Goal: Transaction & Acquisition: Purchase product/service

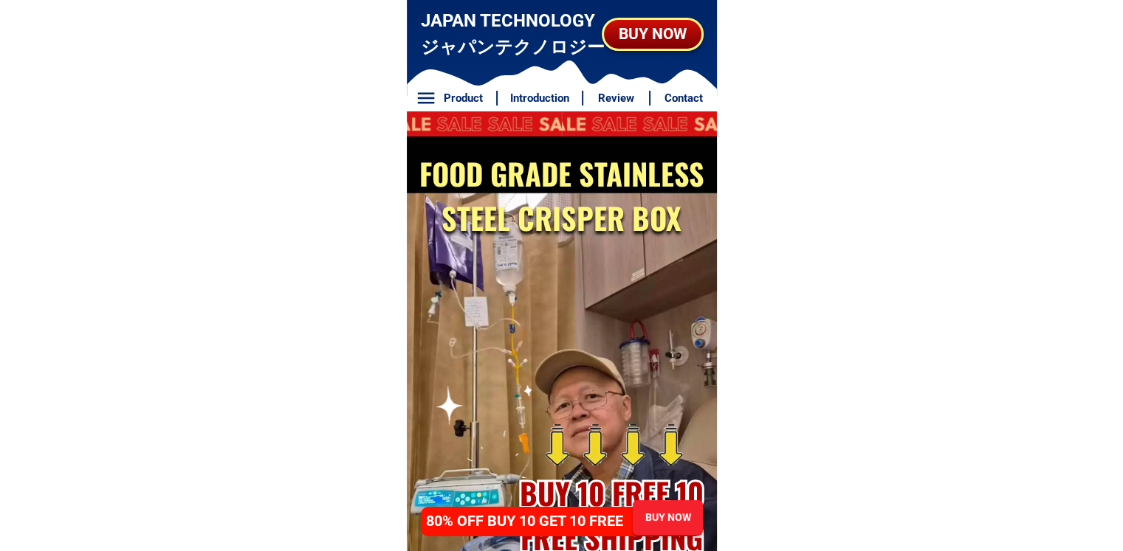
click at [687, 38] on div "BUY NOW" at bounding box center [652, 33] width 106 height 25
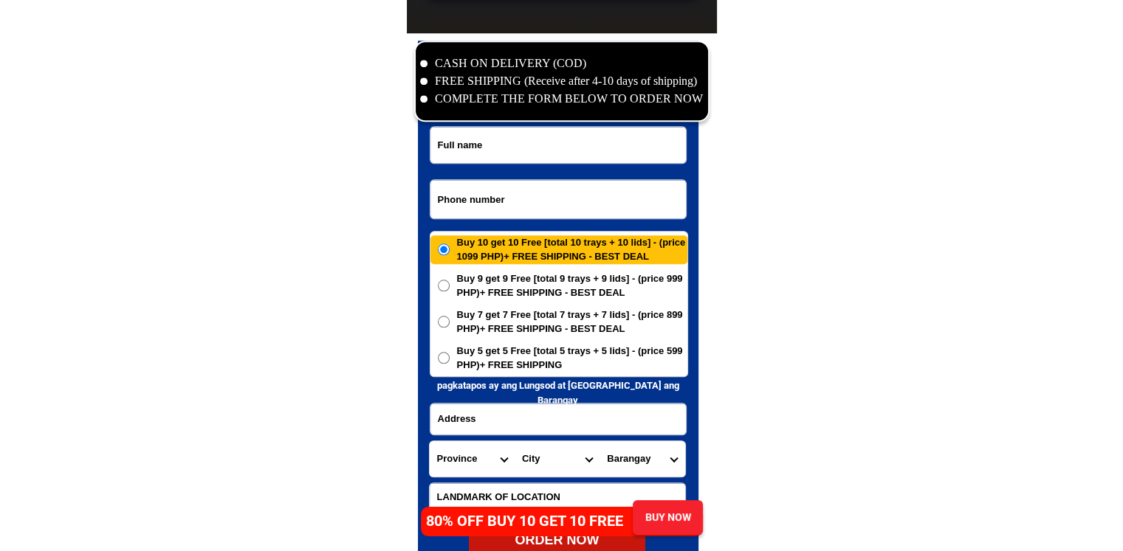
scroll to position [7130, 0]
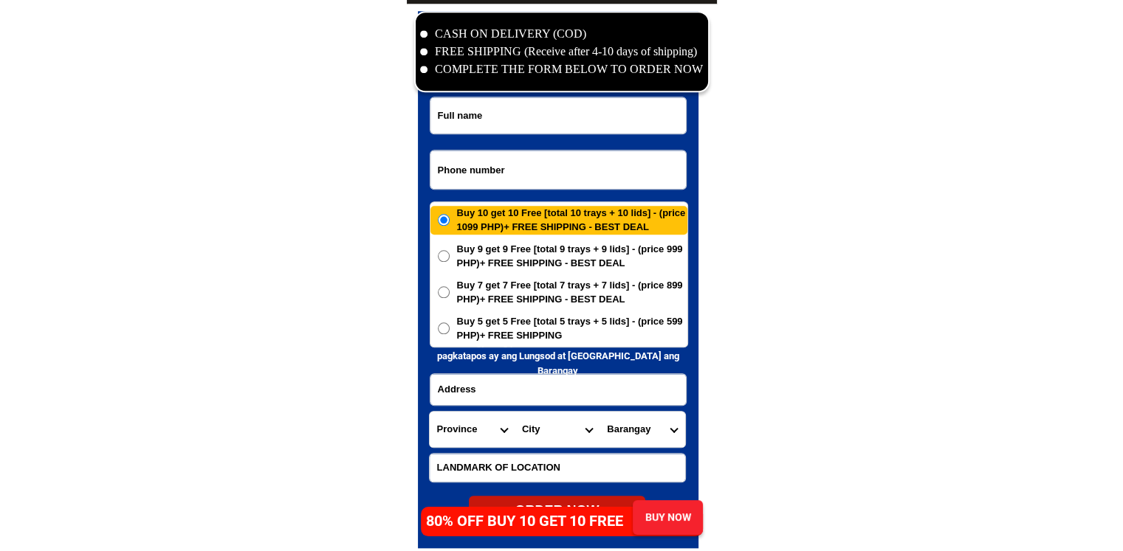
click at [493, 166] on input "Input phone_number" at bounding box center [557, 170] width 255 height 38
paste input "09126943662"
type input "09126943662"
click at [631, 109] on input "Input full_name" at bounding box center [557, 115] width 255 height 36
paste input "[PERSON_NAME] [PERSON_NAME]"
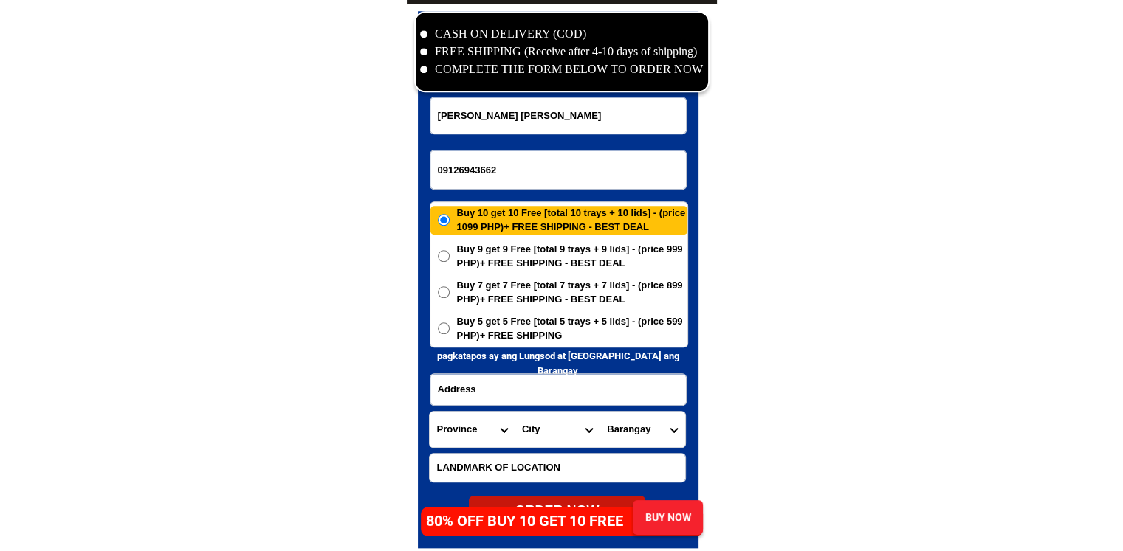
type input "[PERSON_NAME] [PERSON_NAME]"
click at [565, 382] on input "Input address" at bounding box center [557, 389] width 255 height 31
paste input "brgy poblacion purok 3 [GEOGRAPHIC_DATA] [GEOGRAPHIC_DATA]"
type input "brgy poblacion purok 3 [GEOGRAPHIC_DATA] [GEOGRAPHIC_DATA]"
click at [478, 424] on select "Province [GEOGRAPHIC_DATA] [GEOGRAPHIC_DATA] [GEOGRAPHIC_DATA] [GEOGRAPHIC_DATA…" at bounding box center [472, 429] width 85 height 35
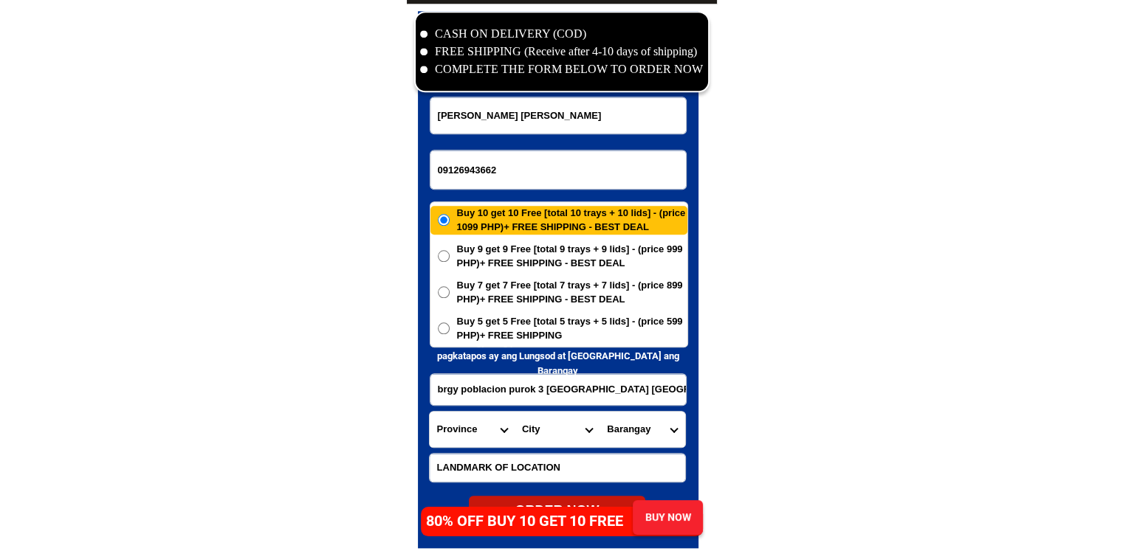
select select "63_163"
click at [541, 424] on select "City AMAI MANABILANG Bacolod-kalawi Balabagan [GEOGRAPHIC_DATA] Bayang Binidaya…" at bounding box center [556, 429] width 85 height 35
select select "63_1631940"
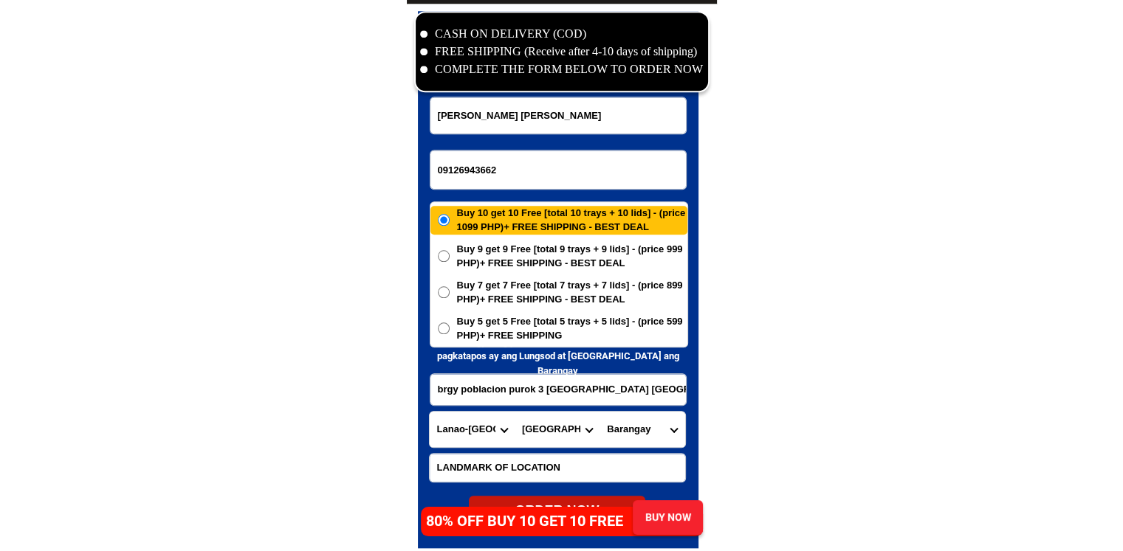
click at [664, 435] on select "Barangay Ambolong Amito marantao Bacolod chico proper Banga [GEOGRAPHIC_DATA] […" at bounding box center [641, 429] width 85 height 35
click at [673, 440] on select "Barangay Ambolong Amito marantao Bacolod chico proper Banga [GEOGRAPHIC_DATA] […" at bounding box center [641, 429] width 85 height 35
click at [502, 402] on input "brgy poblacion purok 3 [GEOGRAPHIC_DATA] [GEOGRAPHIC_DATA]" at bounding box center [557, 389] width 255 height 31
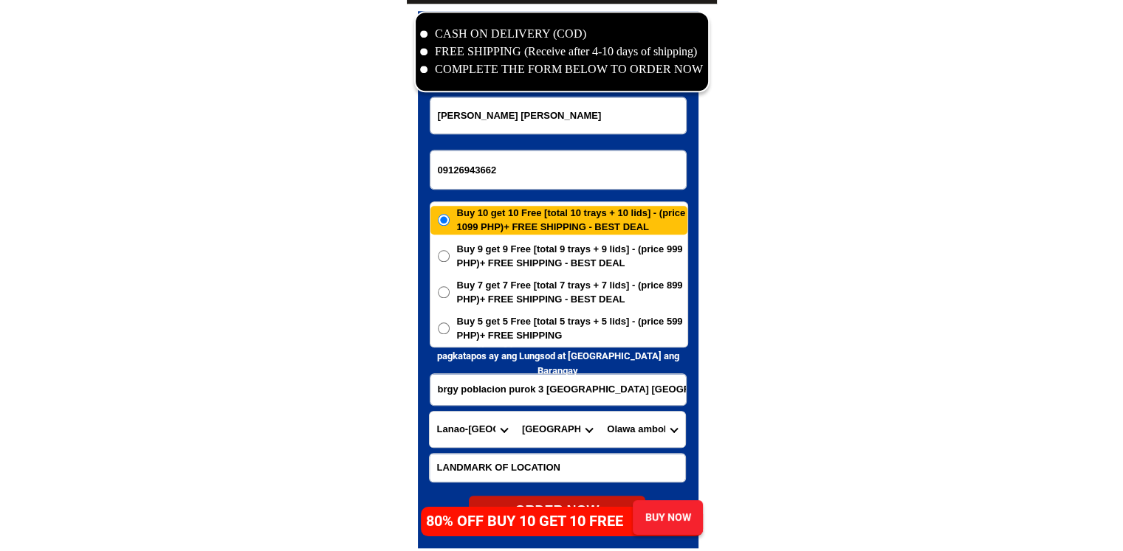
click at [502, 402] on input "brgy poblacion purok 3 [GEOGRAPHIC_DATA] [GEOGRAPHIC_DATA]" at bounding box center [557, 389] width 255 height 31
click at [658, 438] on select "Barangay Ambolong Amito marantao Bacolod chico proper Banga [GEOGRAPHIC_DATA] […" at bounding box center [641, 429] width 85 height 35
click at [495, 435] on select "Province [GEOGRAPHIC_DATA] [GEOGRAPHIC_DATA] [GEOGRAPHIC_DATA] [GEOGRAPHIC_DATA…" at bounding box center [472, 429] width 85 height 35
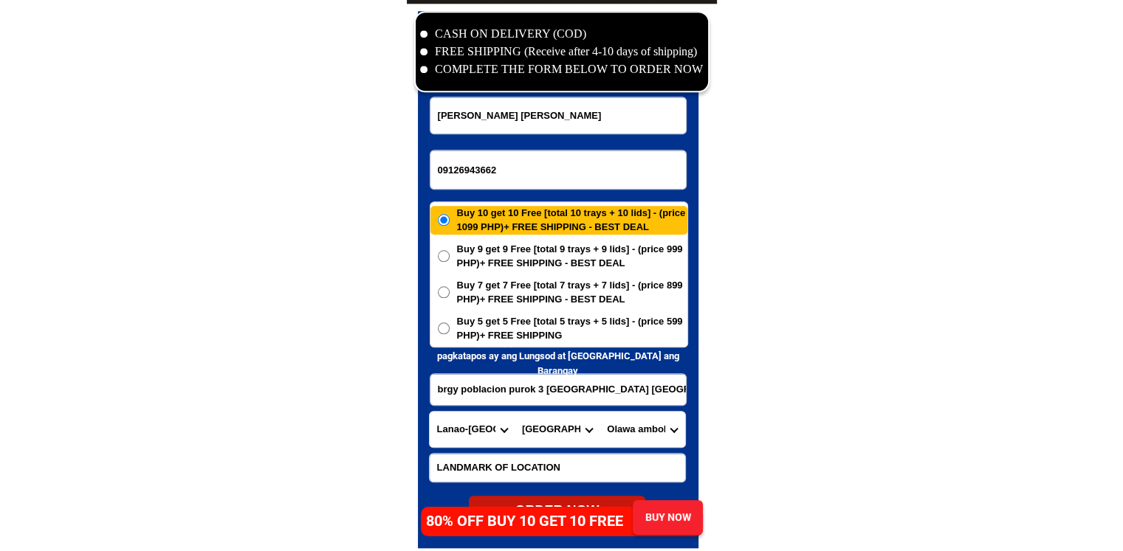
click at [528, 419] on select "City AMAI MANABILANG Bacolod-kalawi Balabagan [GEOGRAPHIC_DATA] Bayang Binidaya…" at bounding box center [556, 429] width 85 height 35
click at [623, 428] on select "Barangay Ambolong Amito marantao Bacolod chico proper Banga [GEOGRAPHIC_DATA] […" at bounding box center [641, 429] width 85 height 35
click at [599, 412] on select "Barangay Ambolong Amito marantao Bacolod chico proper Banga [GEOGRAPHIC_DATA] […" at bounding box center [641, 429] width 85 height 35
click at [617, 441] on select "Barangay Ambolong Amito marantao Bacolod chico proper Banga [GEOGRAPHIC_DATA] […" at bounding box center [641, 429] width 85 height 35
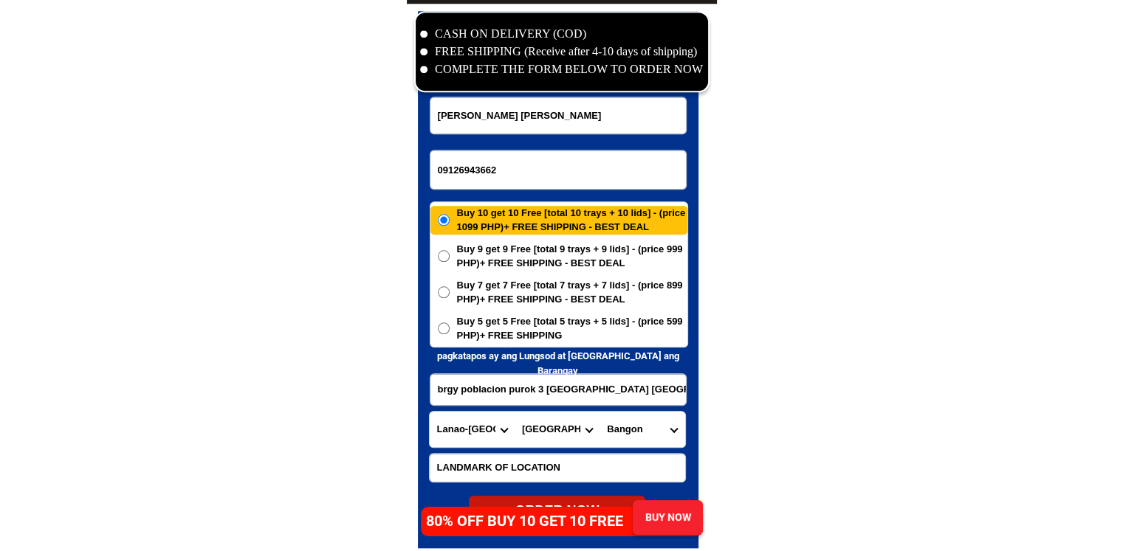
click at [617, 441] on select "Barangay Ambolong Amito marantao Bacolod chico proper Banga [GEOGRAPHIC_DATA] […" at bounding box center [641, 429] width 85 height 35
drag, startPoint x: 617, startPoint y: 441, endPoint x: 624, endPoint y: 412, distance: 29.5
click at [617, 441] on select "Barangay Ambolong Amito marantao Bacolod chico proper Banga [GEOGRAPHIC_DATA] […" at bounding box center [641, 429] width 85 height 35
select select "63_16319403272"
click at [599, 412] on select "Barangay Ambolong Amito marantao Bacolod chico proper Banga [GEOGRAPHIC_DATA] […" at bounding box center [641, 429] width 85 height 35
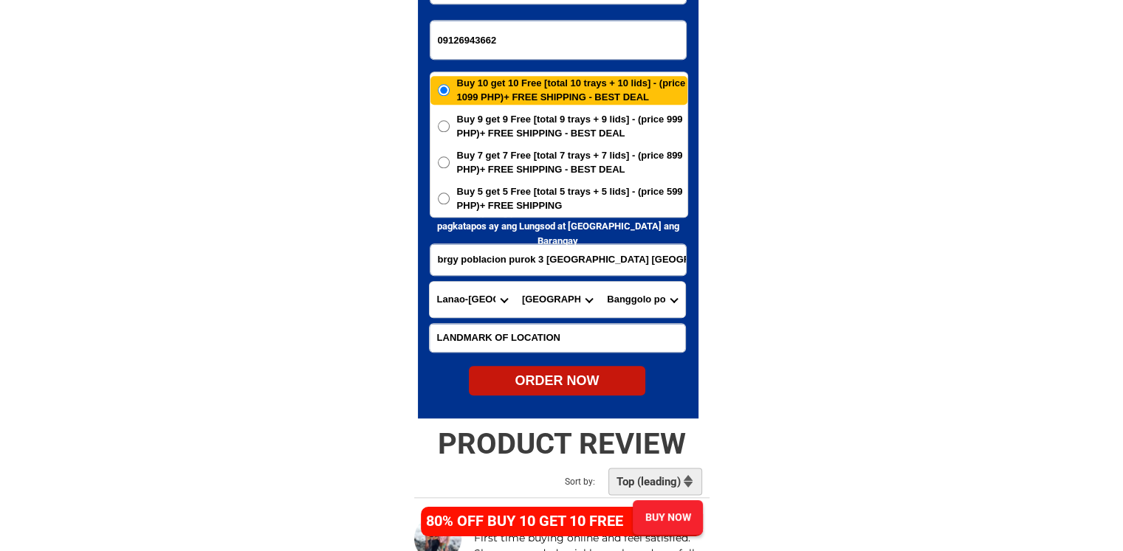
scroll to position [7352, 0]
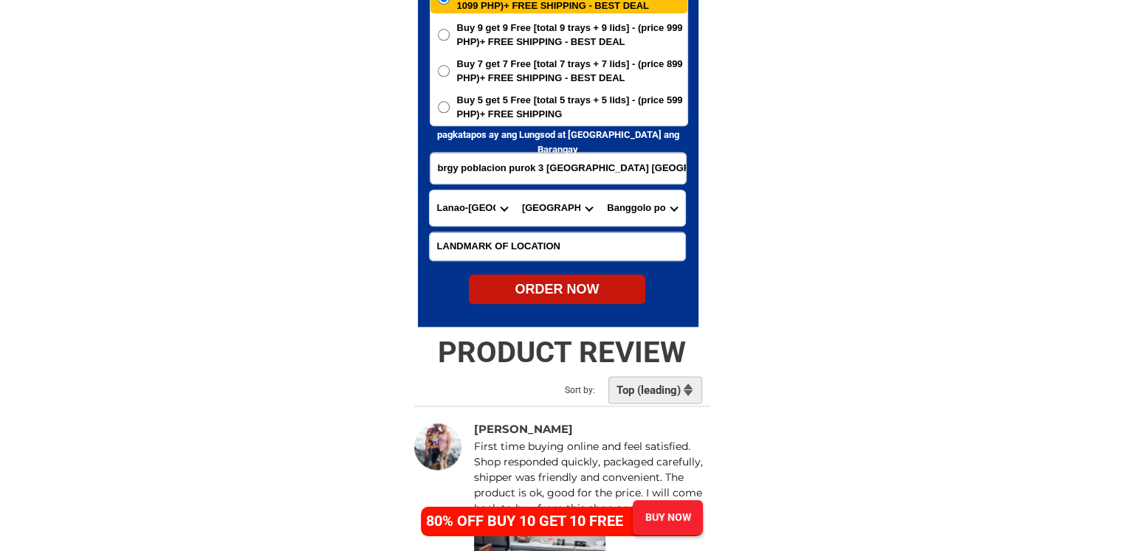
click at [486, 120] on span "Buy 5 get 5 Free [total 5 trays + 5 lids] - (price 599 PHP)+ FREE SHIPPING" at bounding box center [572, 107] width 230 height 29
click at [450, 113] on input "Buy 5 get 5 Free [total 5 trays + 5 lids] - (price 599 PHP)+ FREE SHIPPING" at bounding box center [444, 107] width 12 height 12
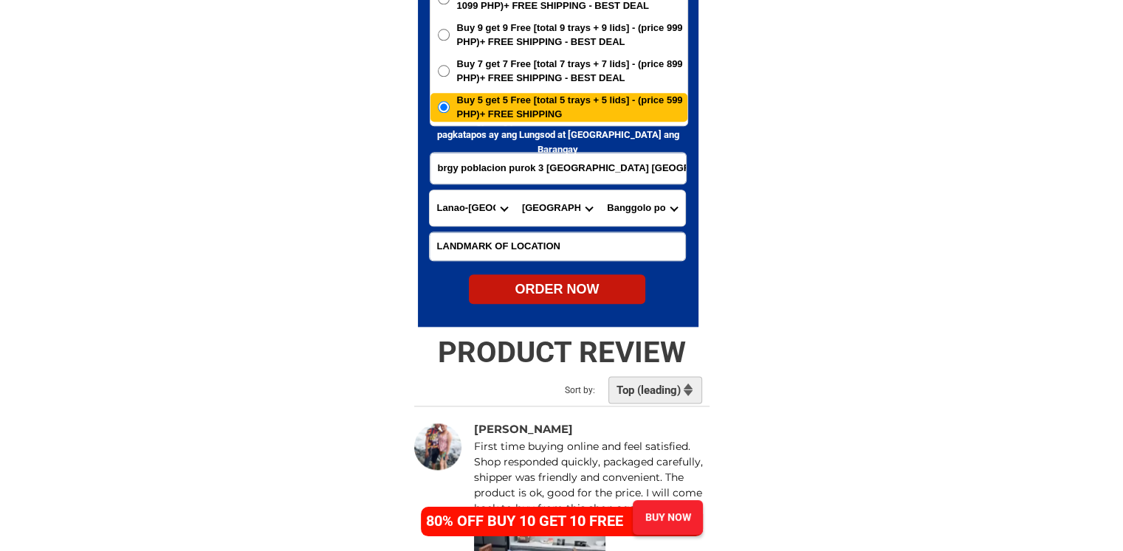
click at [570, 285] on div "ORDER NOW" at bounding box center [557, 290] width 176 height 20
radio input "true"
